Goal: Navigation & Orientation: Find specific page/section

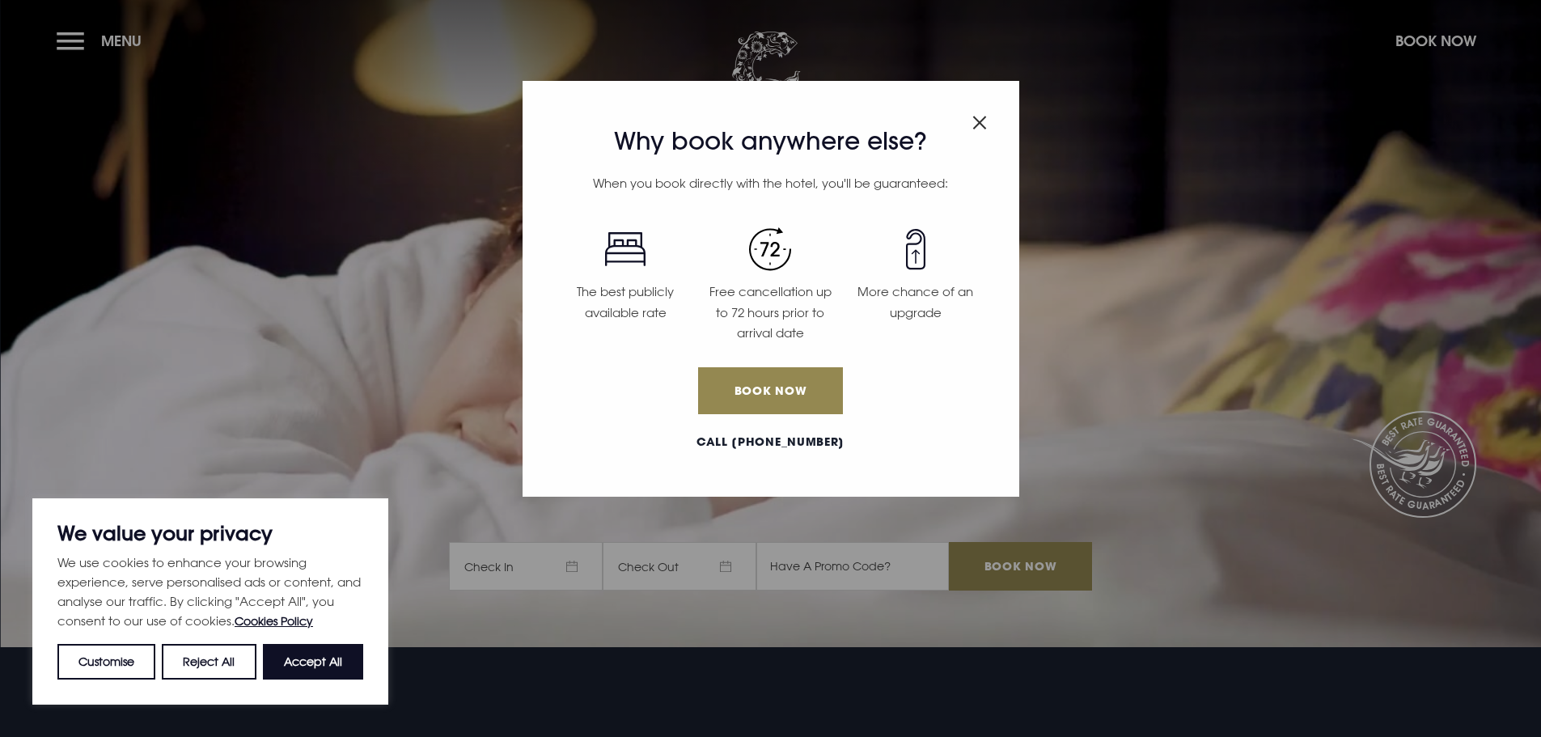
click at [978, 130] on span "Close modal" at bounding box center [979, 120] width 15 height 32
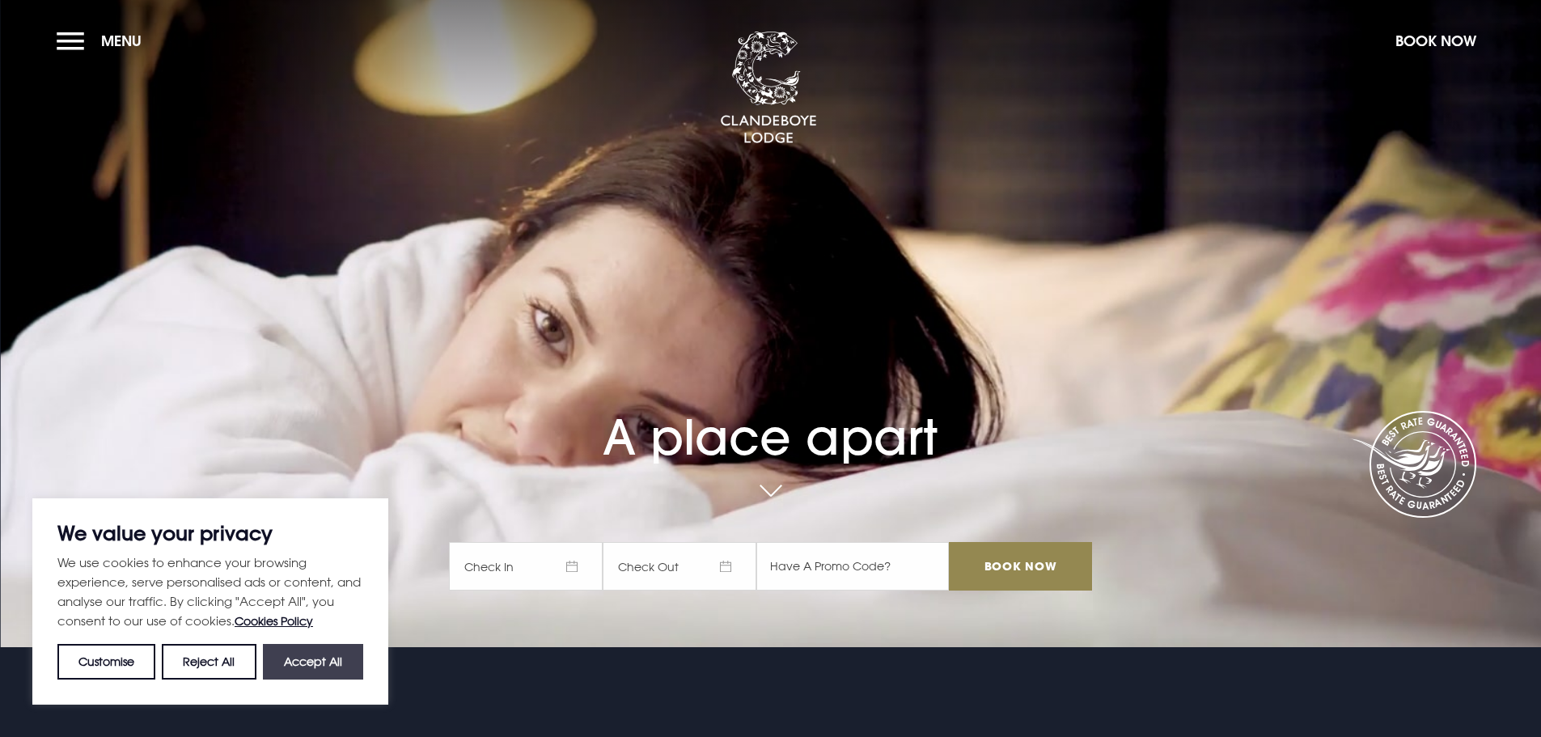
click at [306, 665] on button "Accept All" at bounding box center [313, 662] width 100 height 36
checkbox input "true"
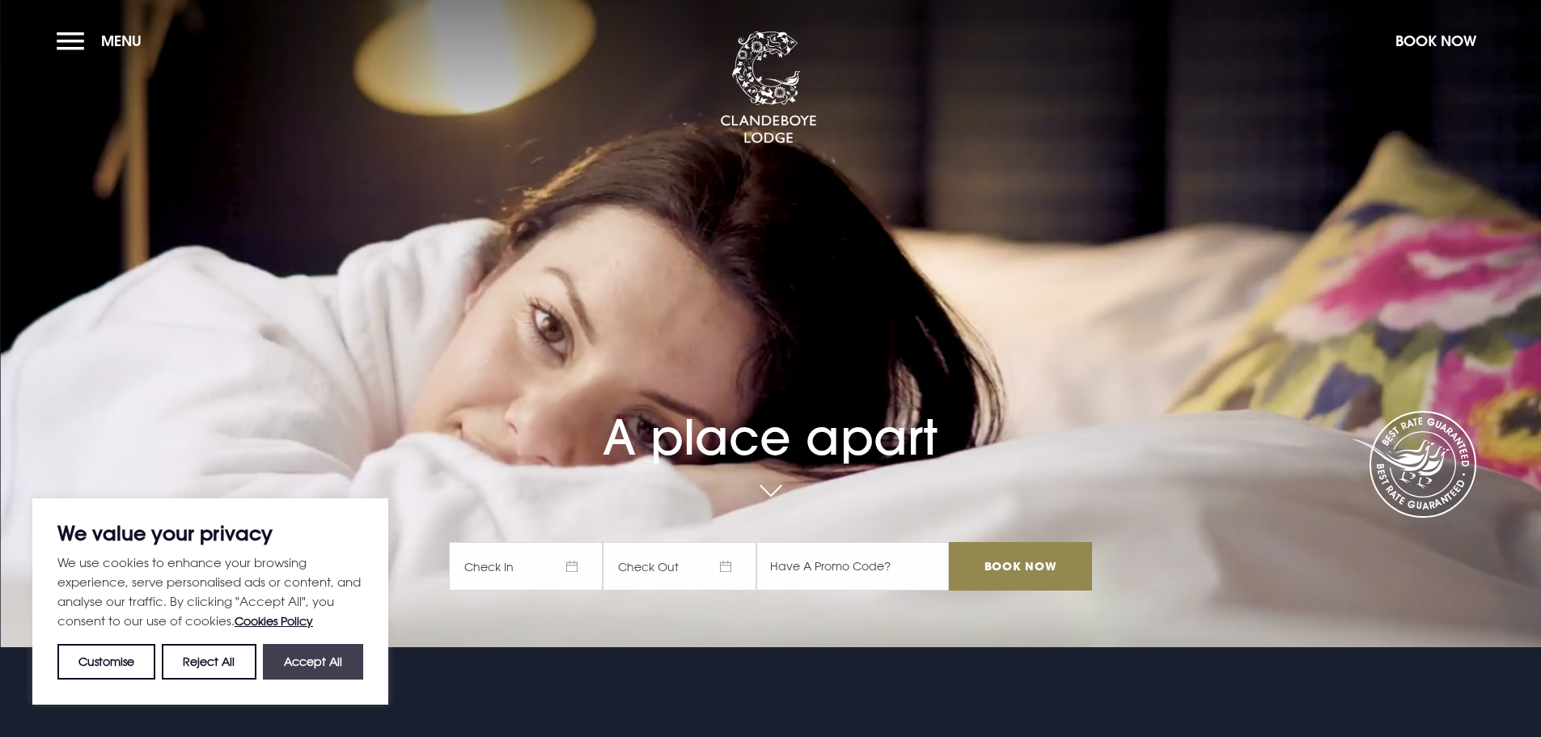
checkbox input "true"
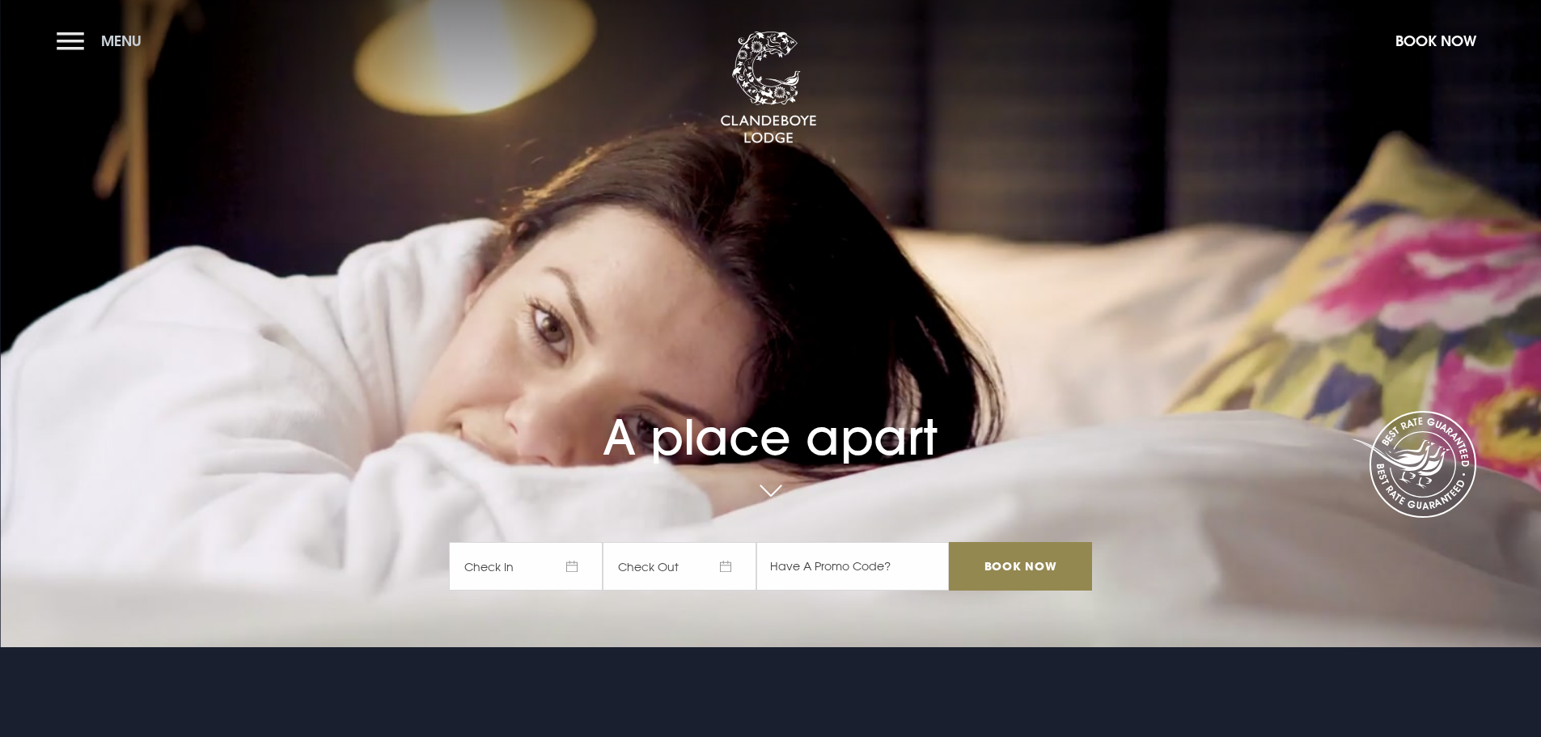
click at [112, 36] on span "Menu" at bounding box center [121, 41] width 40 height 19
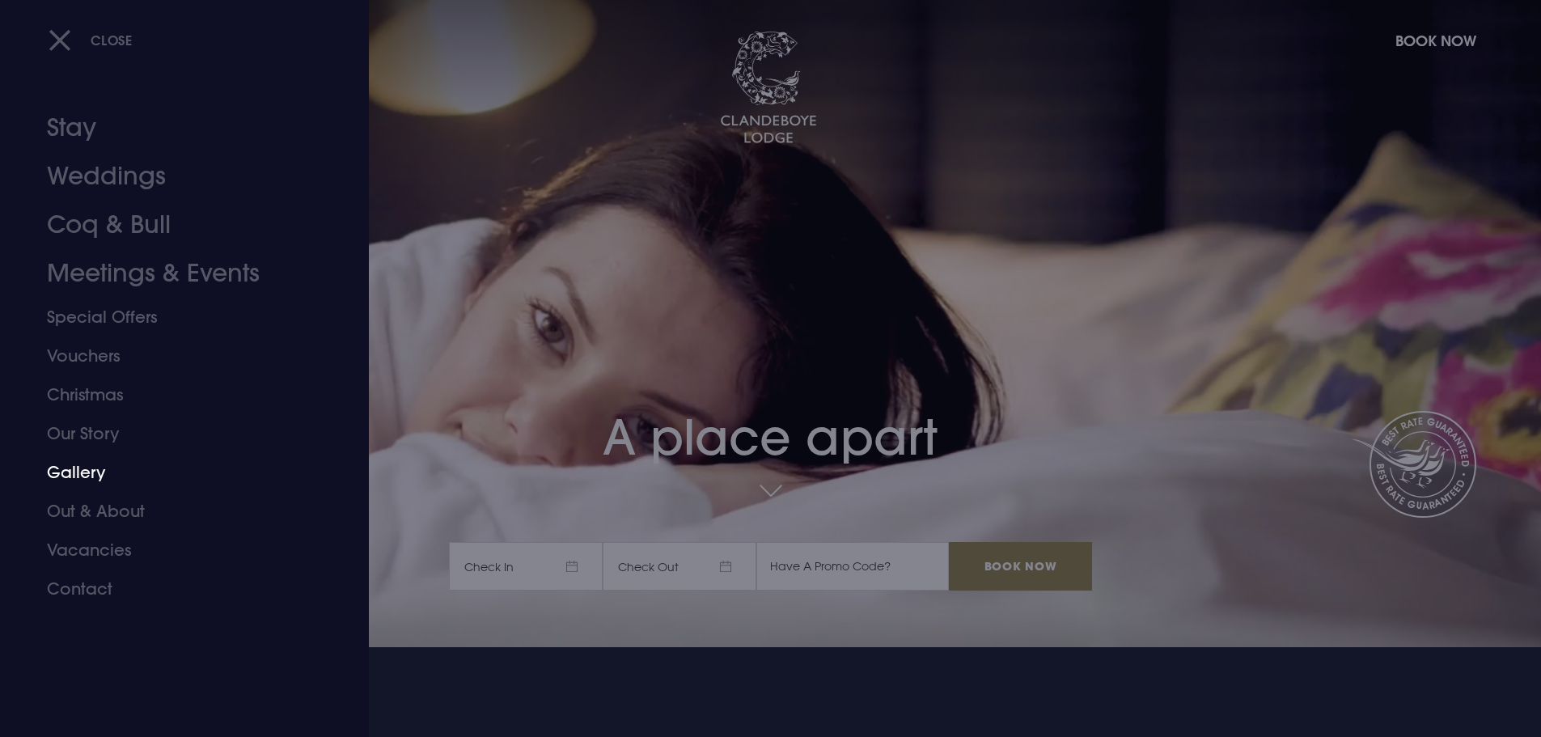
click at [90, 476] on link "Gallery" at bounding box center [175, 472] width 256 height 39
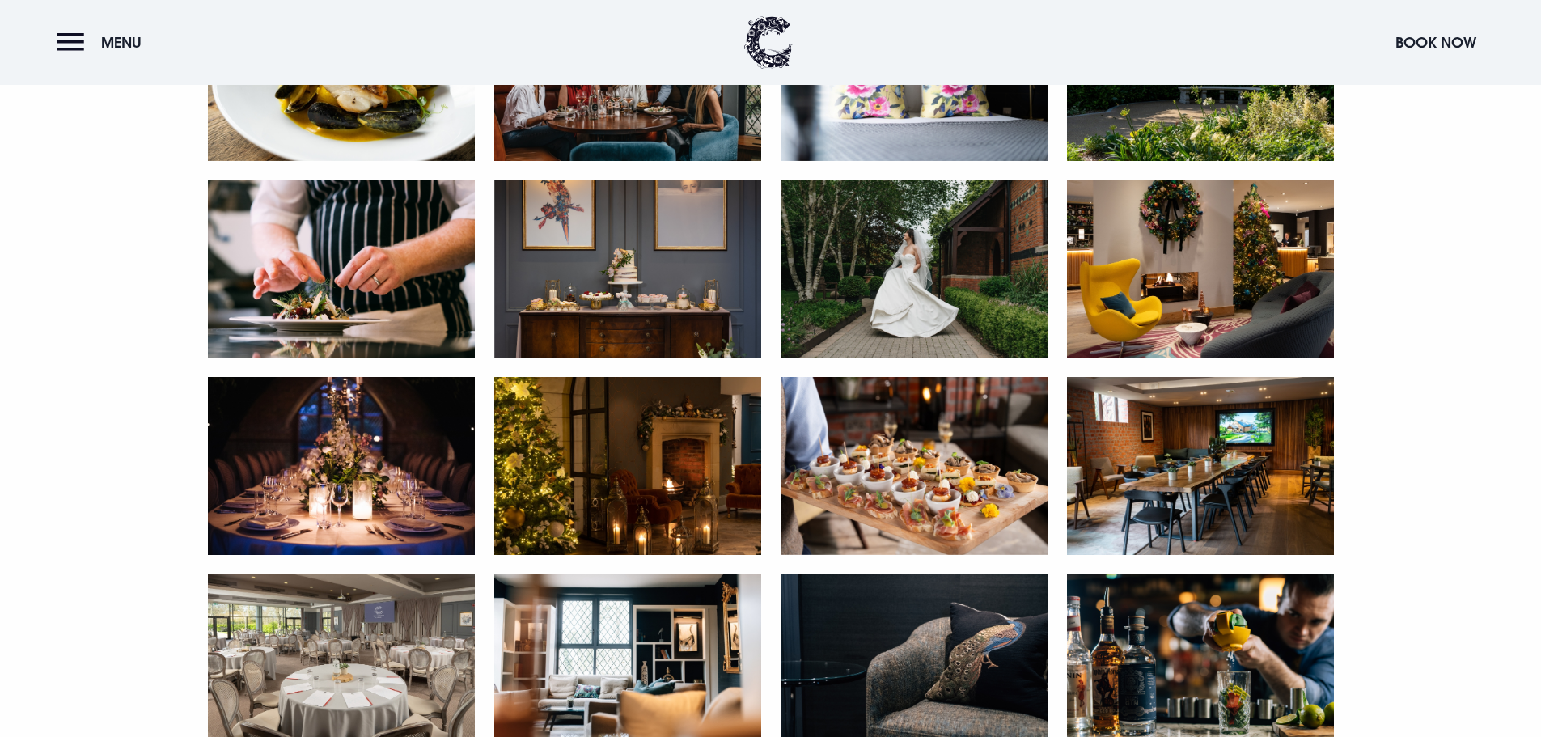
scroll to position [3073, 0]
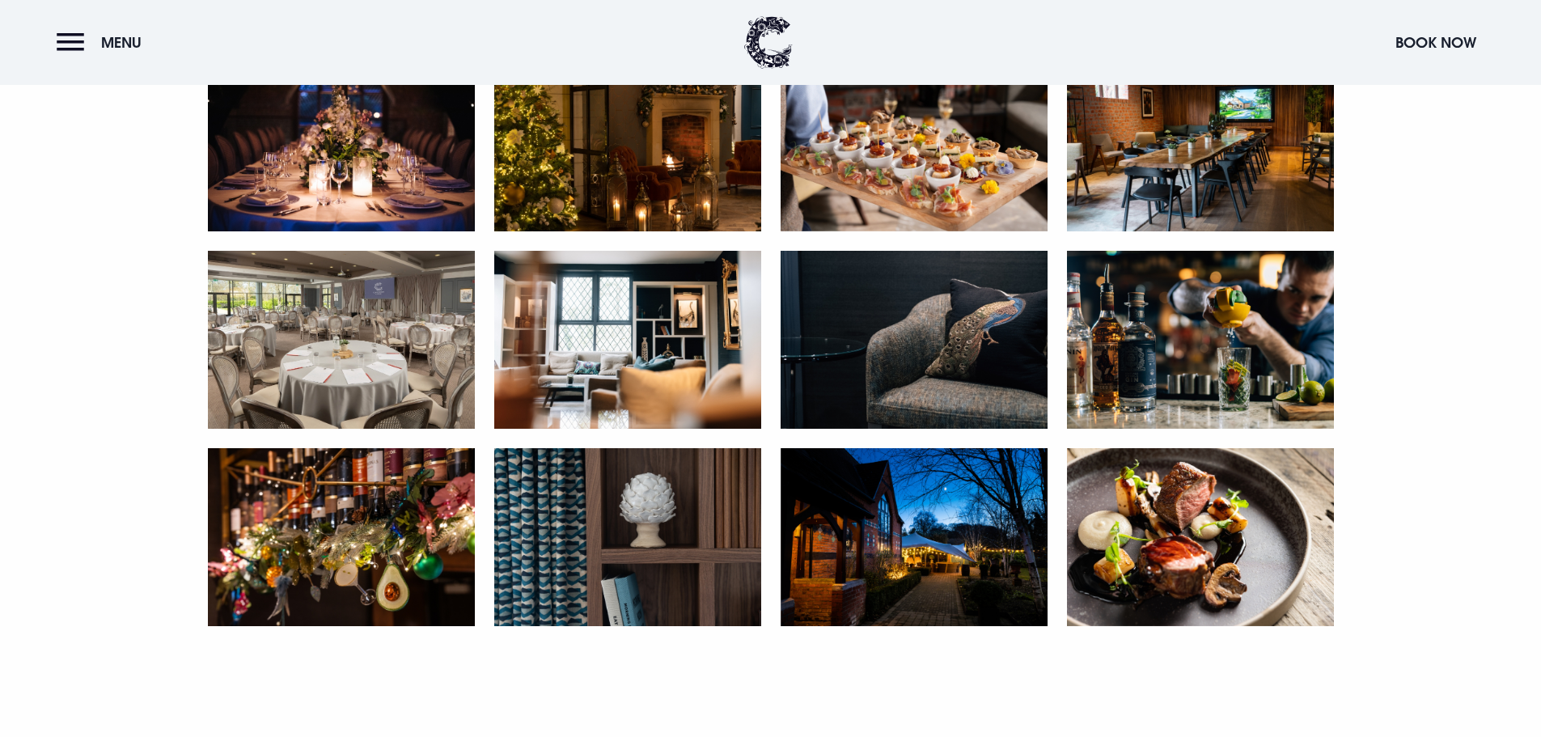
click at [862, 547] on img at bounding box center [913, 537] width 267 height 178
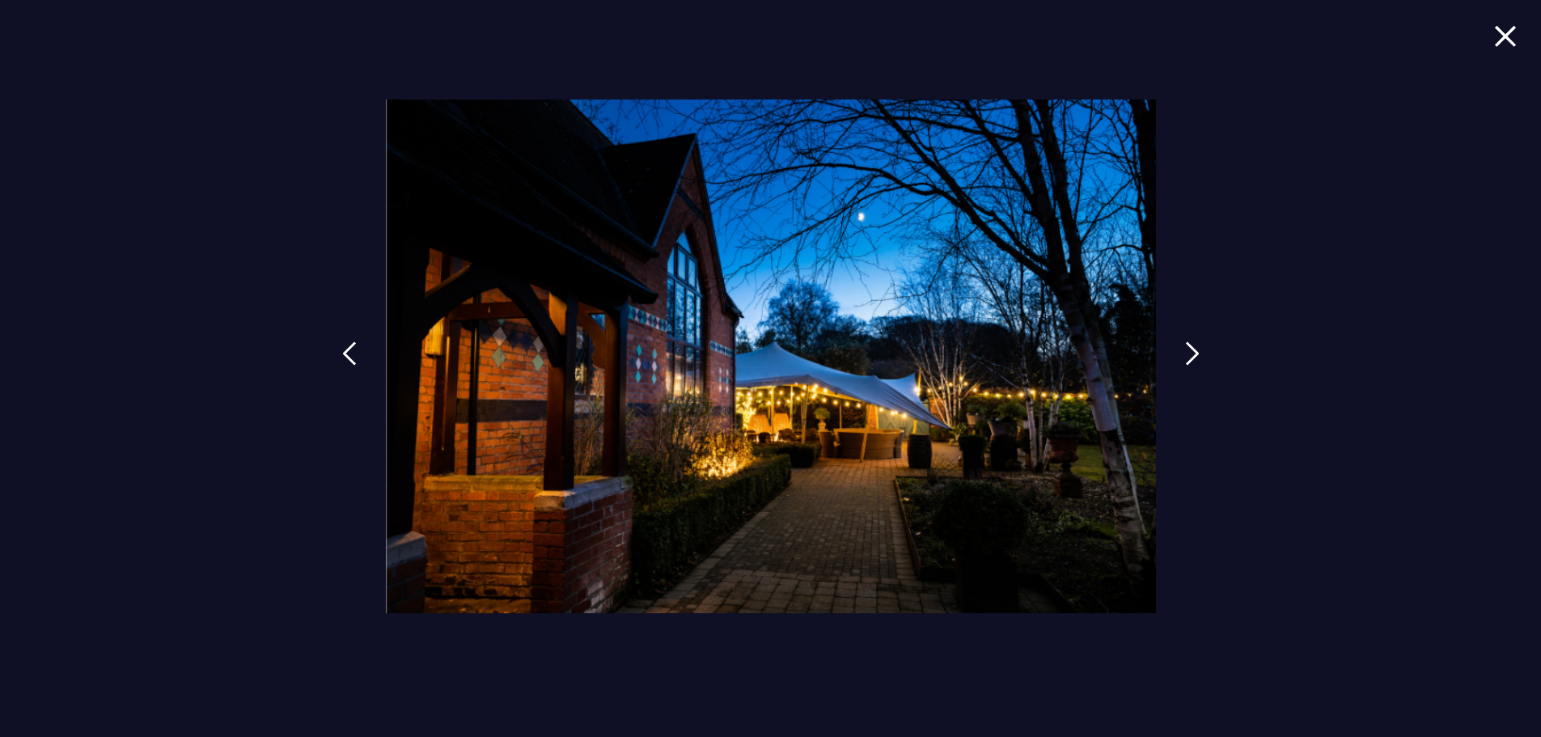
click at [1494, 35] on img at bounding box center [1505, 36] width 23 height 22
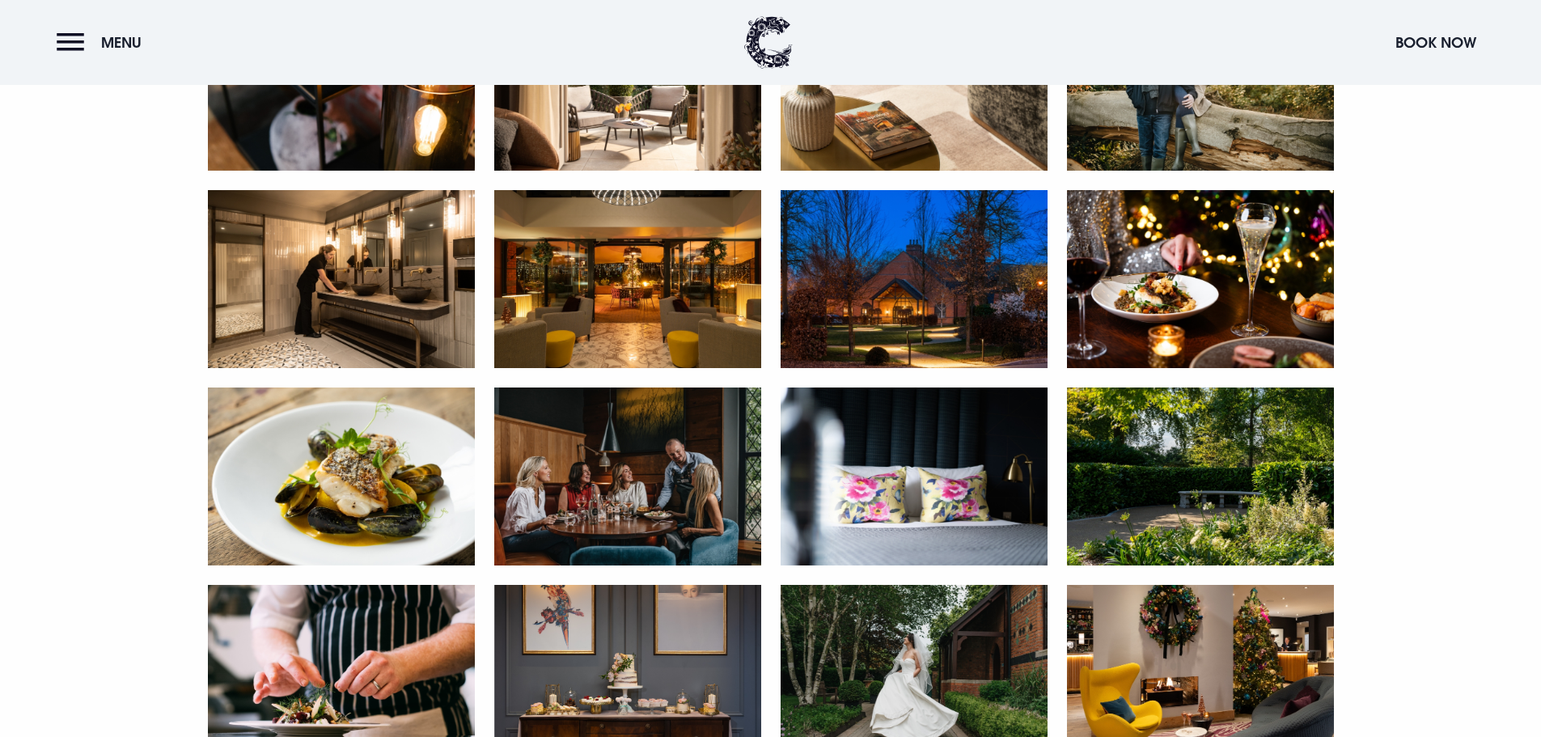
scroll to position [2264, 0]
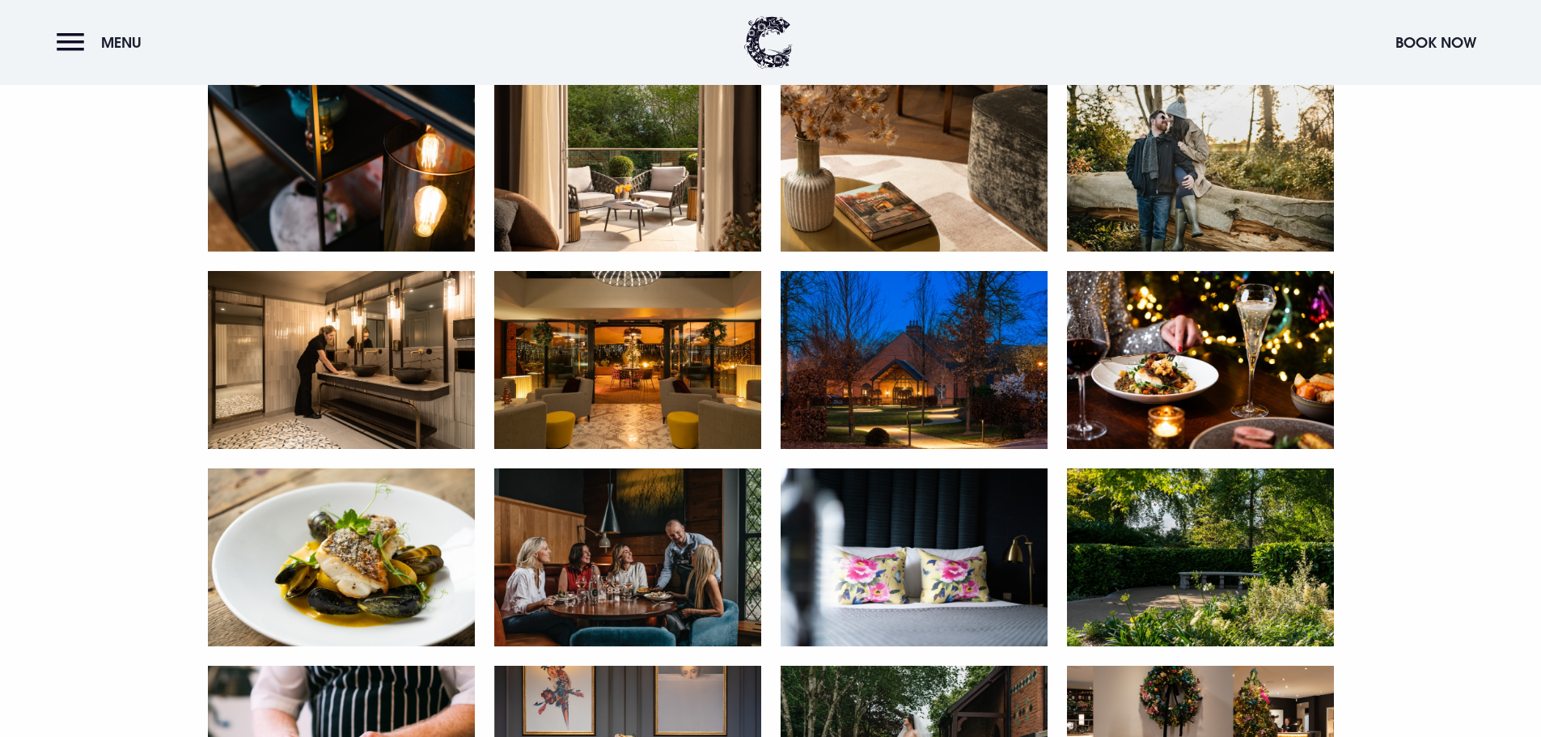
click at [974, 363] on img at bounding box center [913, 360] width 267 height 178
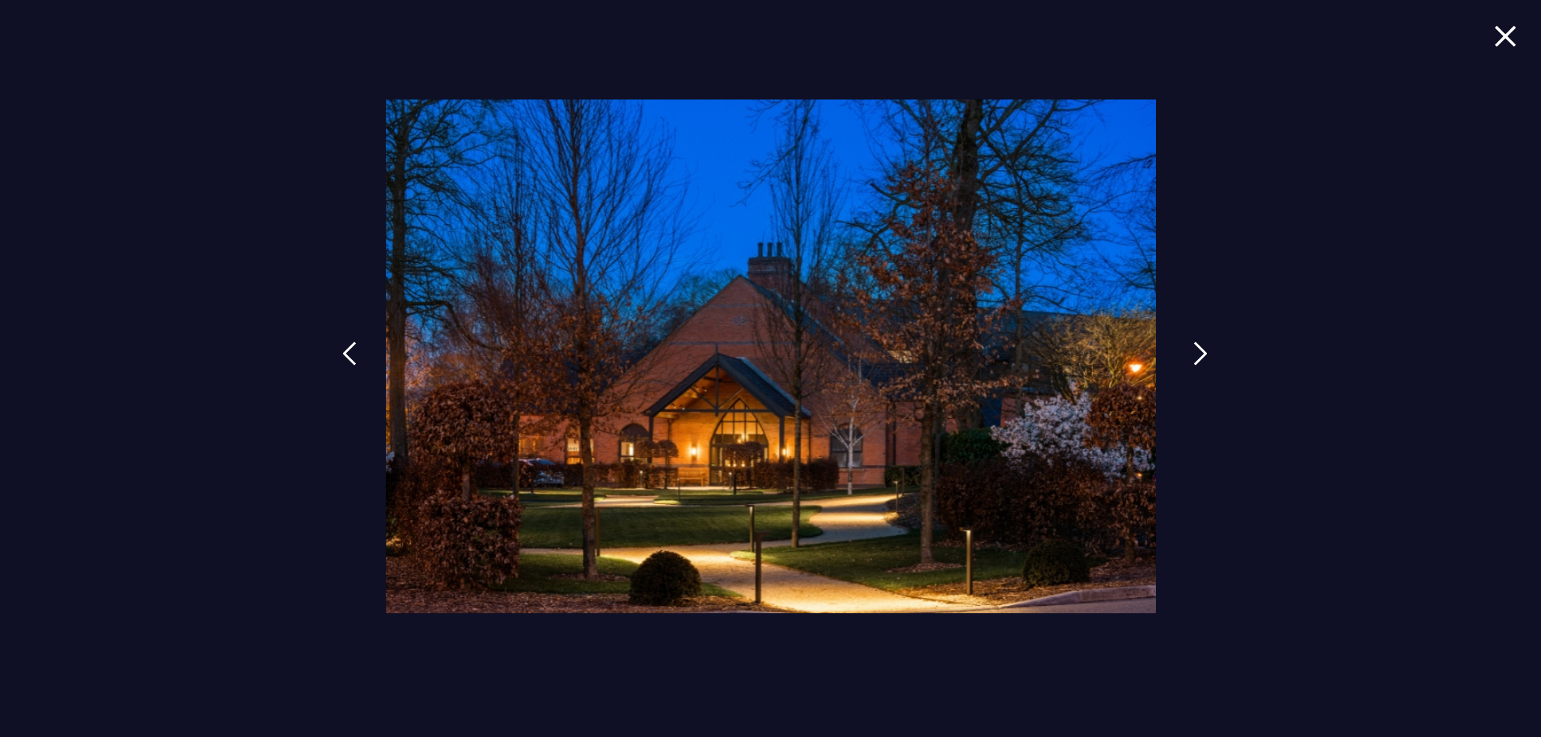
click at [1203, 354] on img at bounding box center [1200, 353] width 15 height 24
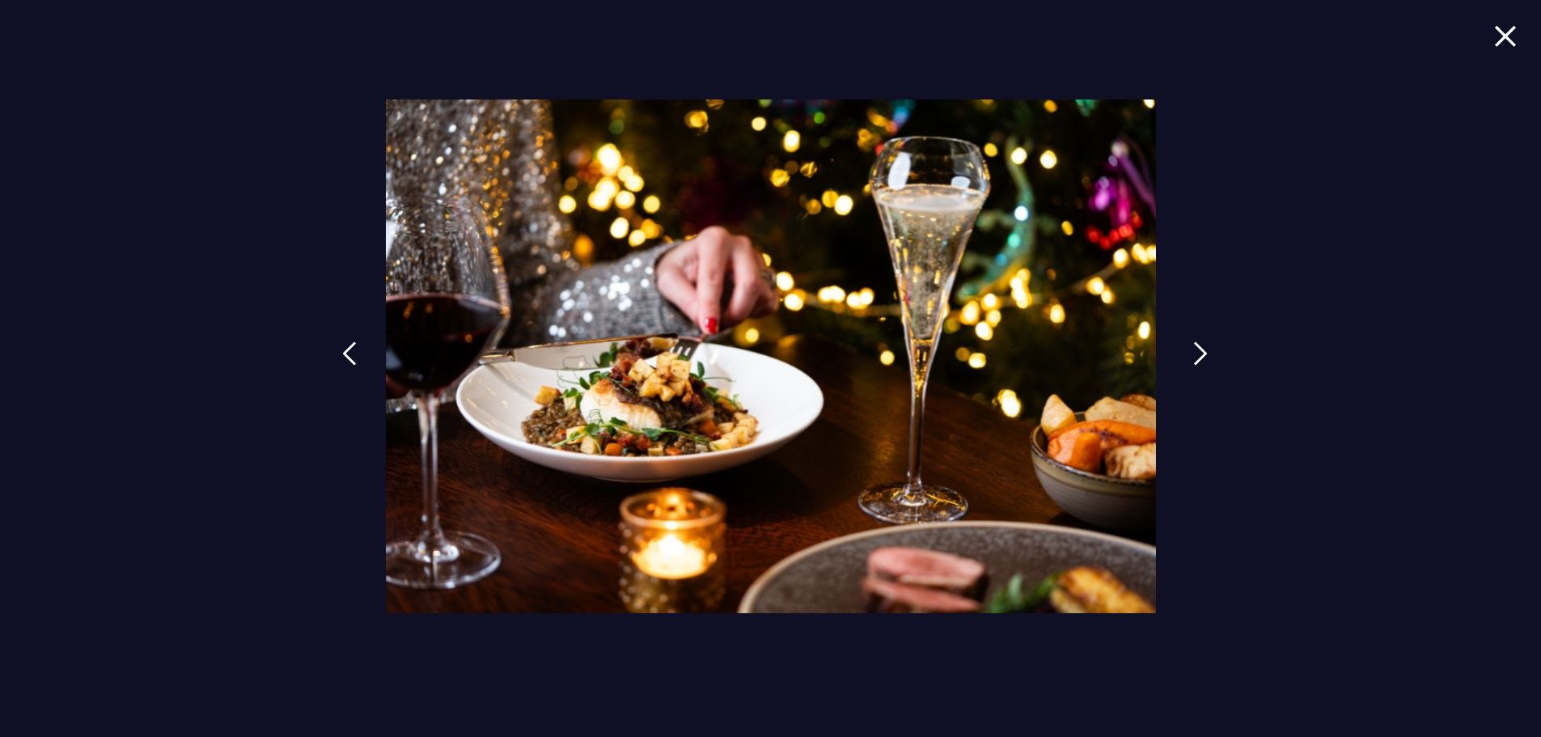
click at [1203, 354] on img at bounding box center [1200, 353] width 15 height 24
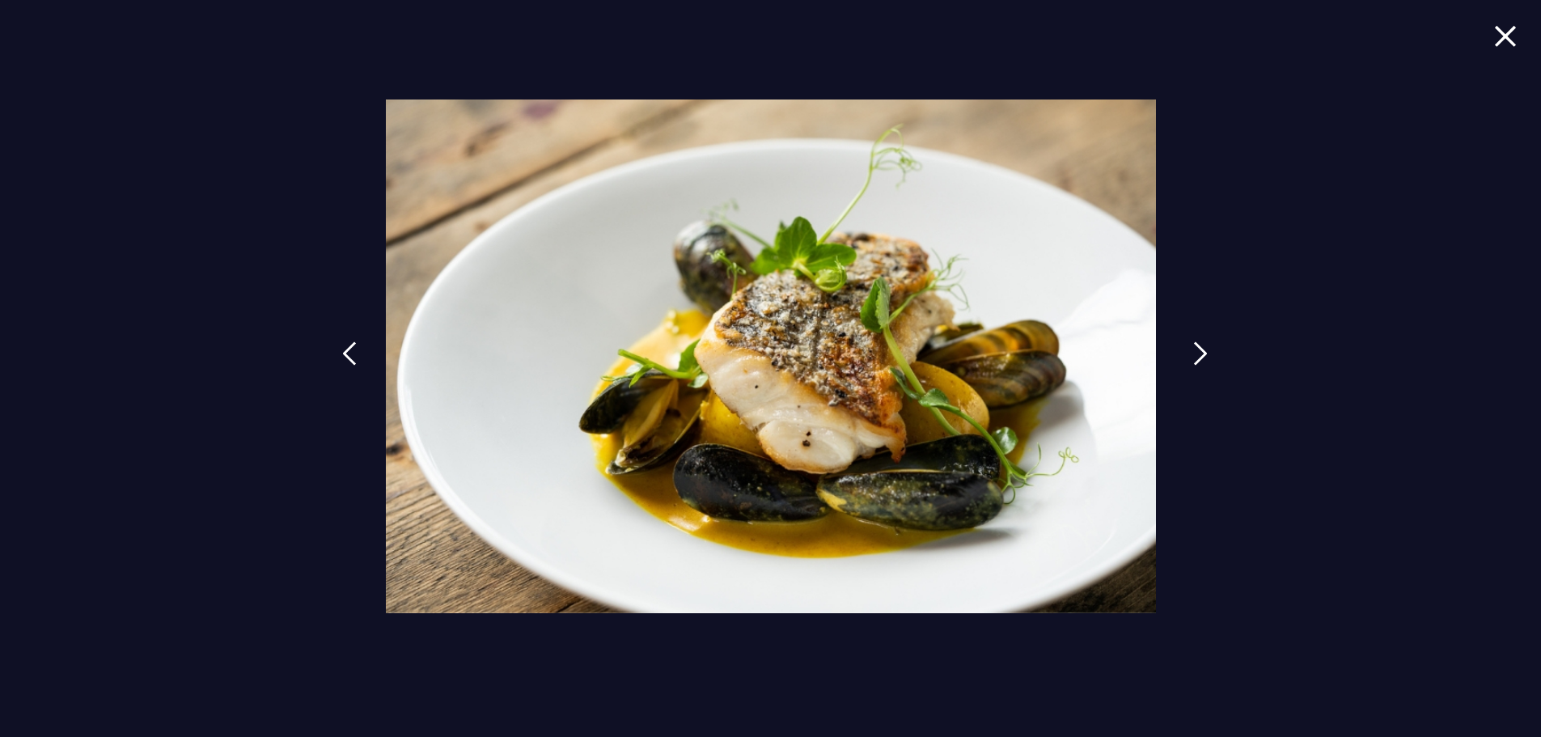
click at [1203, 354] on img at bounding box center [1200, 353] width 15 height 24
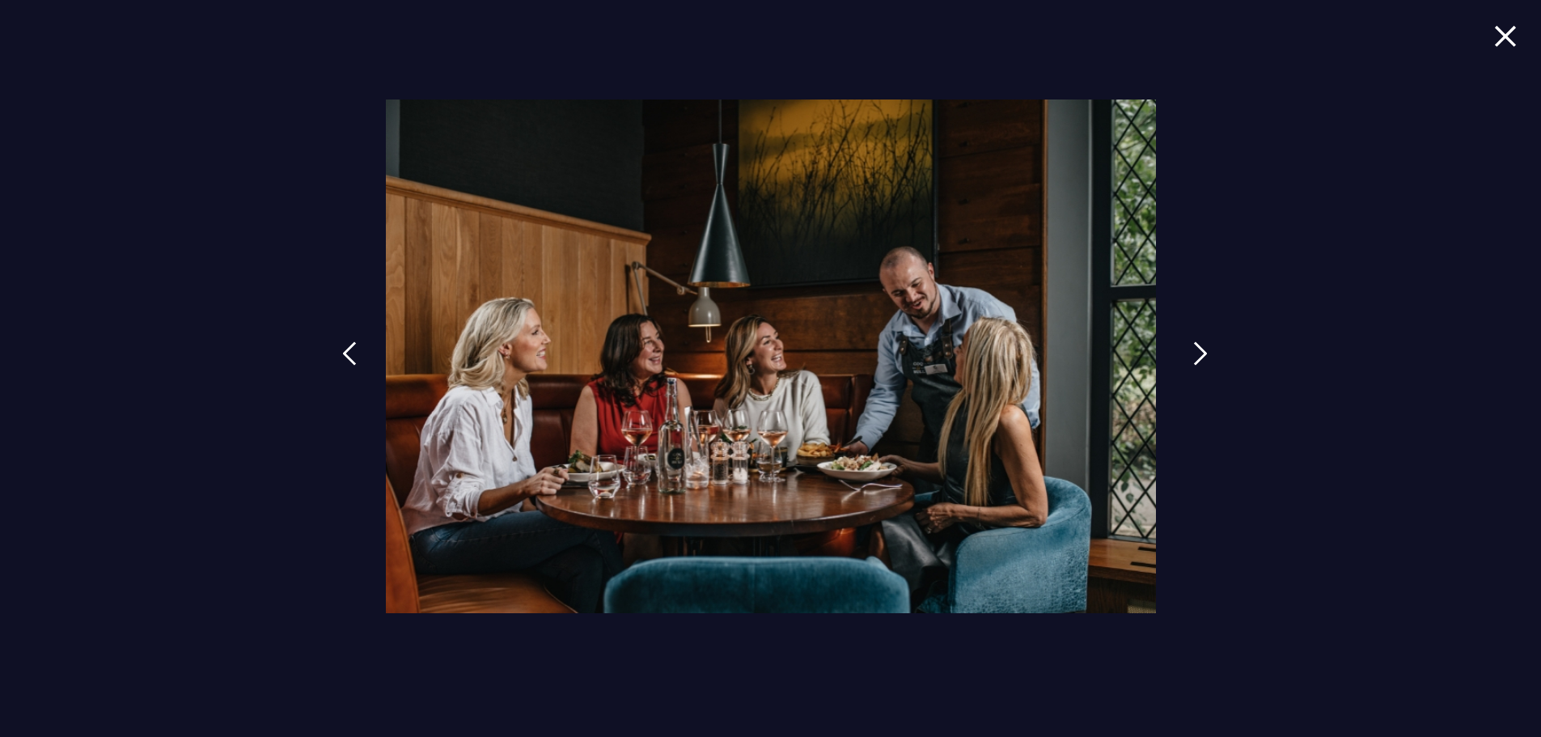
click at [1203, 354] on img at bounding box center [1200, 353] width 15 height 24
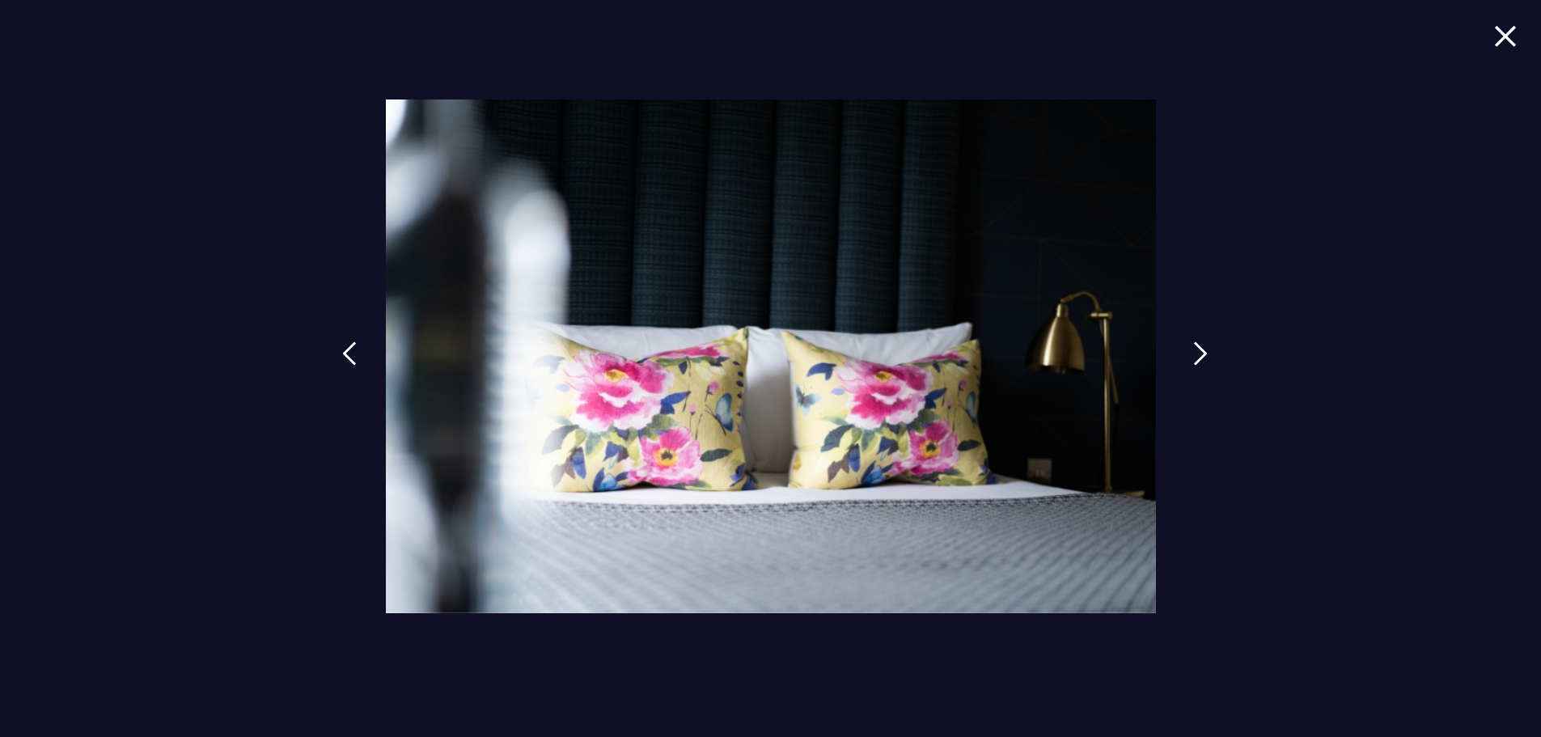
click at [1203, 354] on img at bounding box center [1200, 353] width 15 height 24
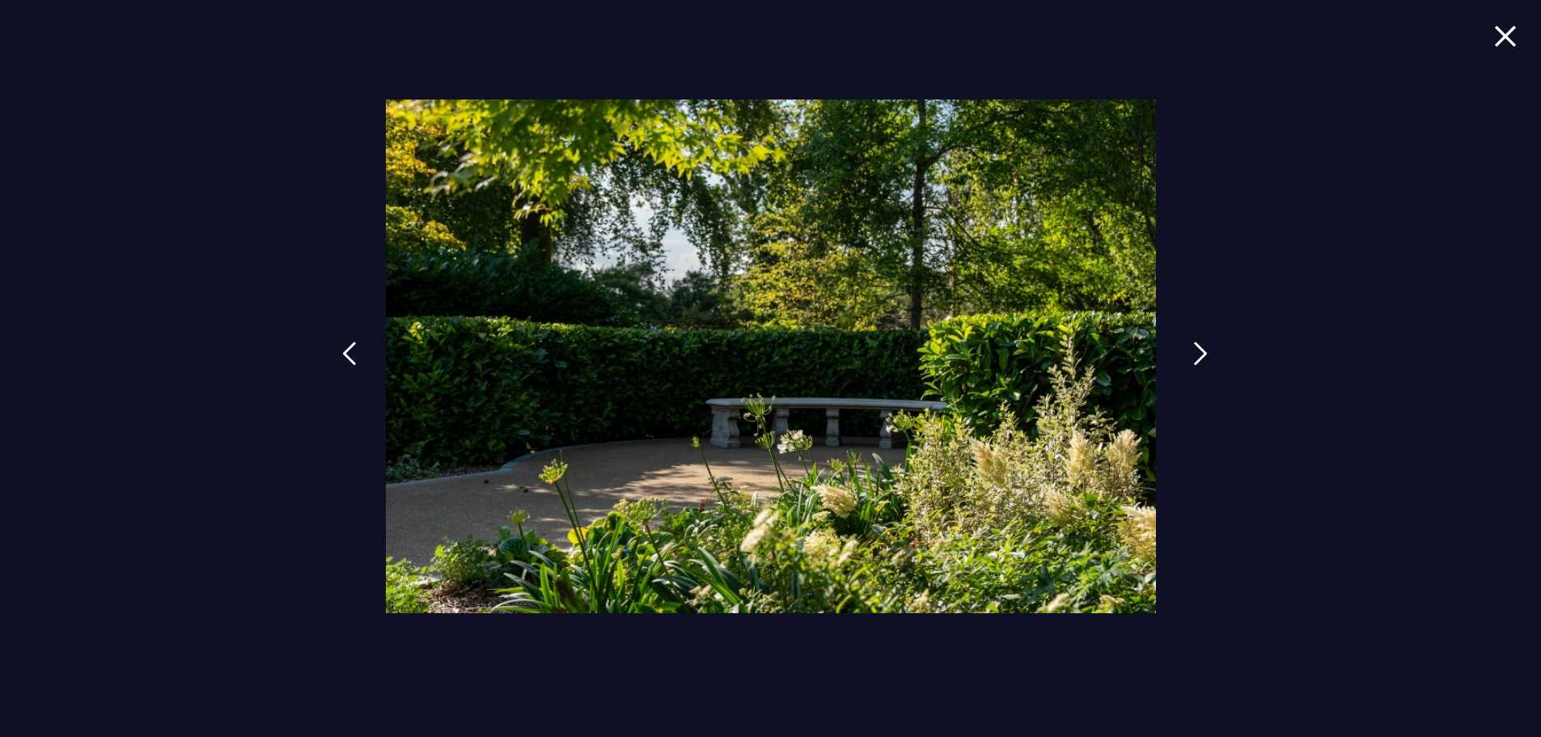
click at [1203, 354] on img at bounding box center [1200, 353] width 15 height 24
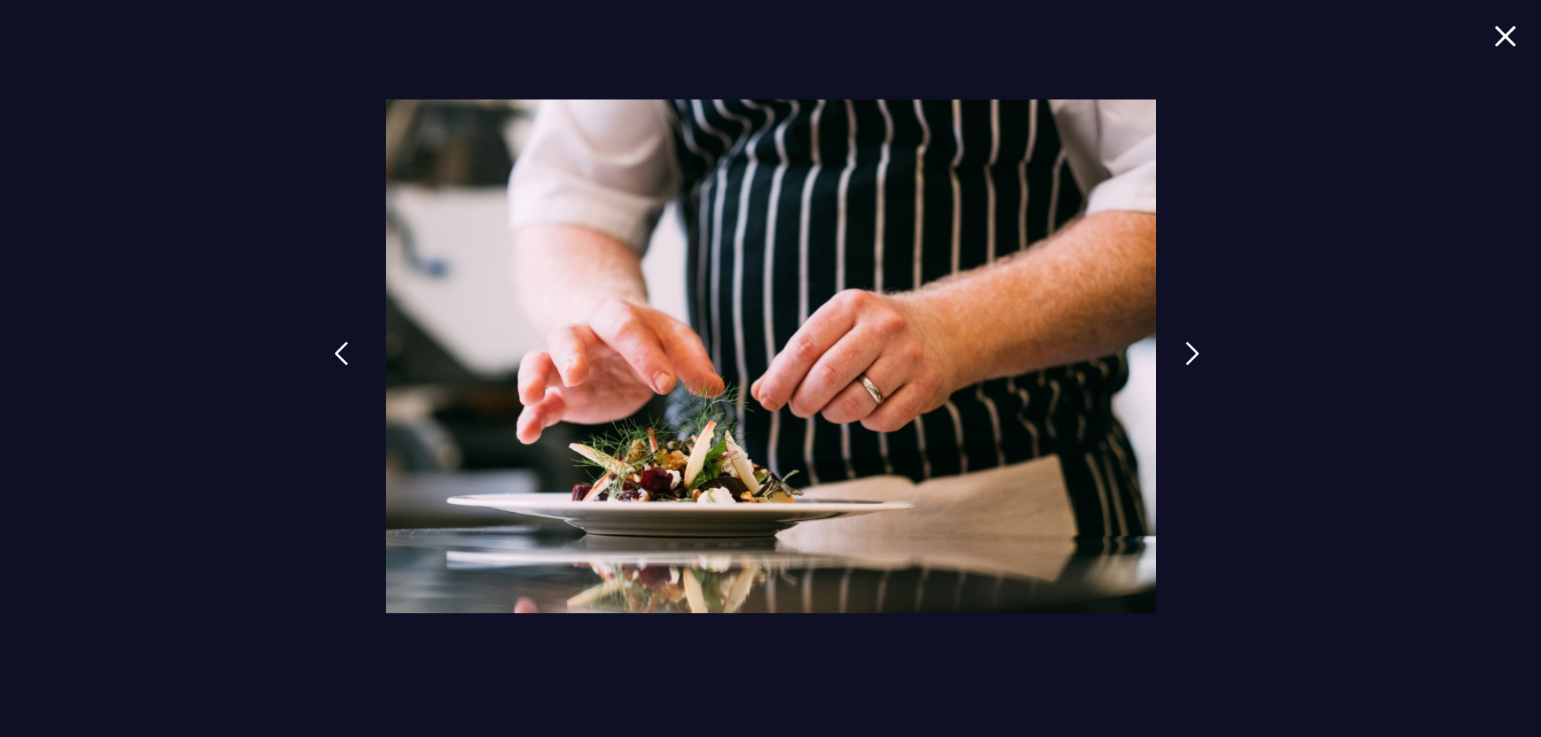
click at [340, 358] on img at bounding box center [341, 353] width 15 height 24
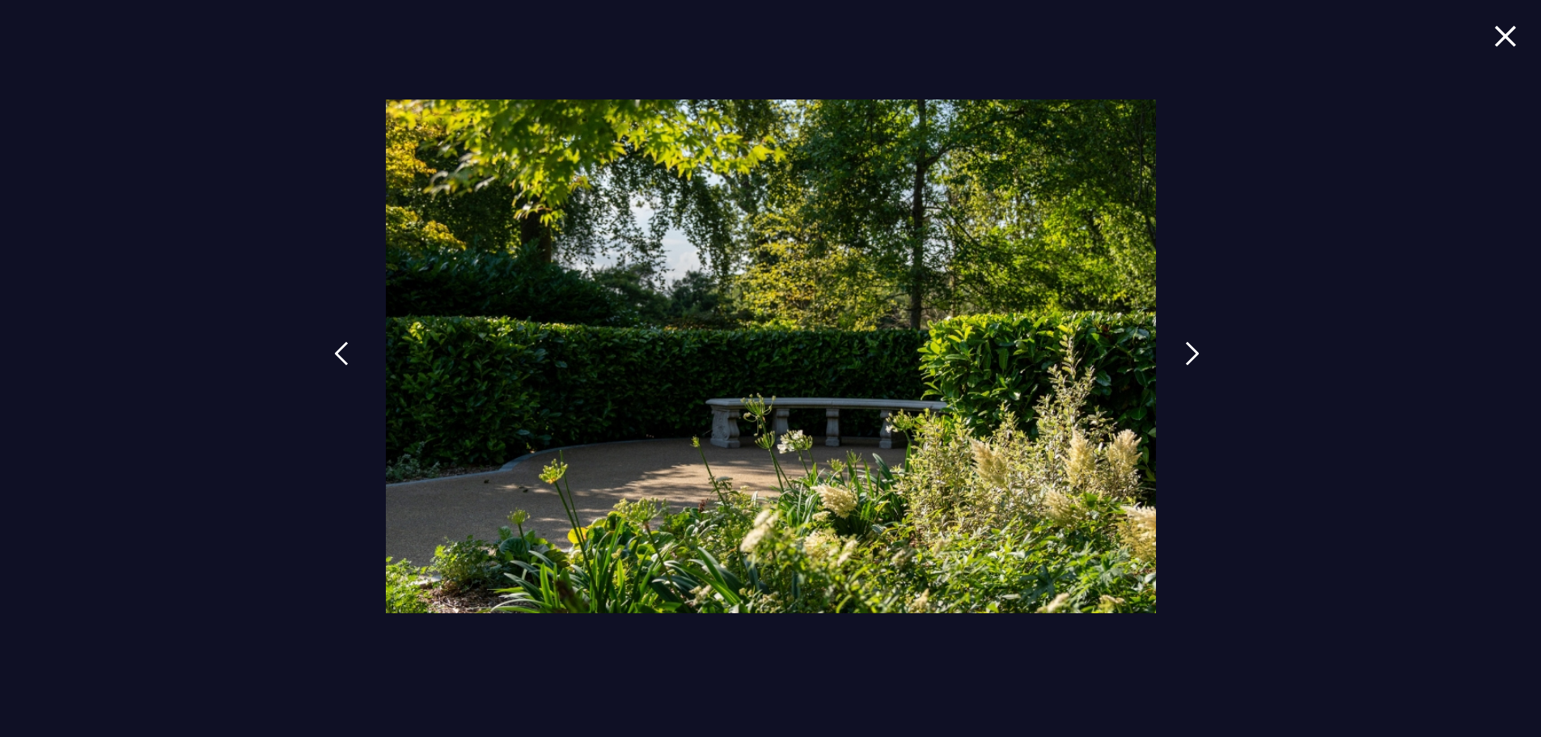
click at [343, 357] on img at bounding box center [341, 353] width 15 height 24
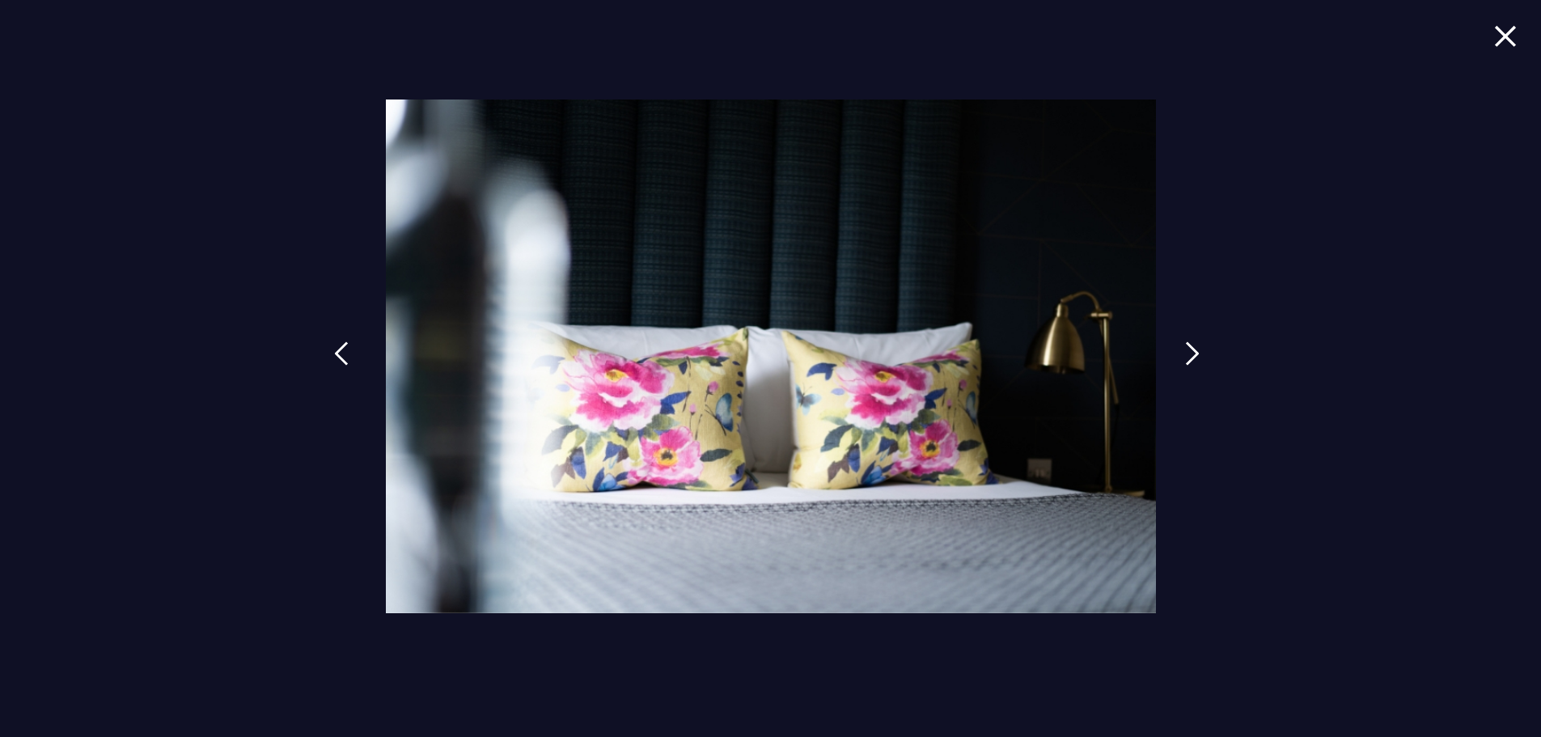
click at [343, 357] on img at bounding box center [341, 353] width 15 height 24
